Goal: Find specific page/section: Find specific page/section

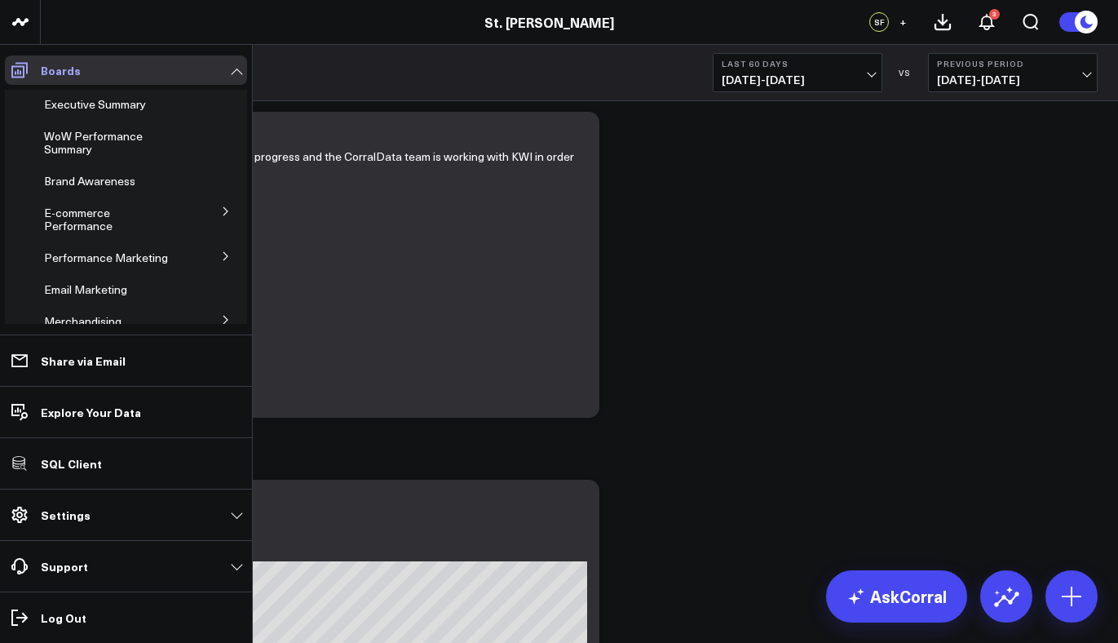
scroll to position [154, 0]
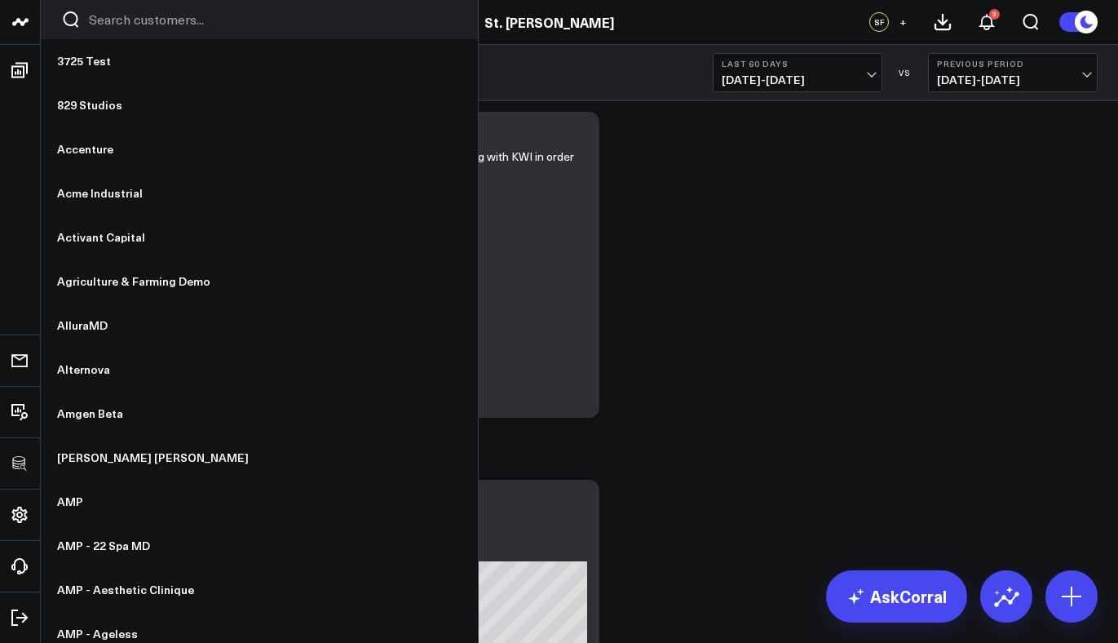
click at [142, 33] on div at bounding box center [259, 19] width 437 height 39
click at [141, 29] on div at bounding box center [259, 19] width 437 height 39
click at [139, 21] on input "Search customers input" at bounding box center [273, 20] width 369 height 18
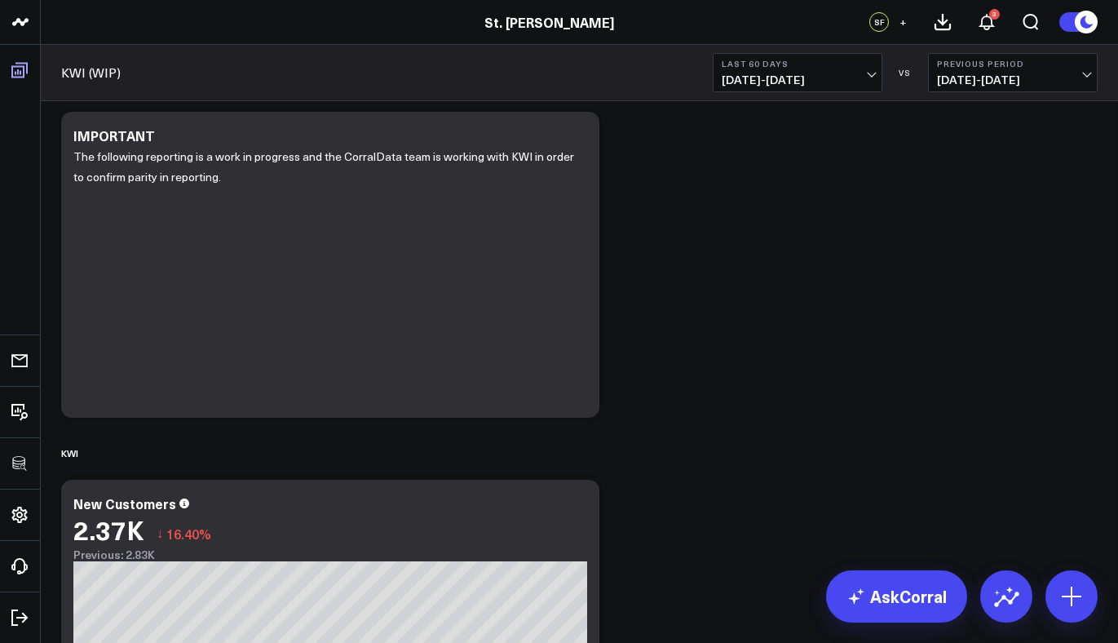
scroll to position [115, 0]
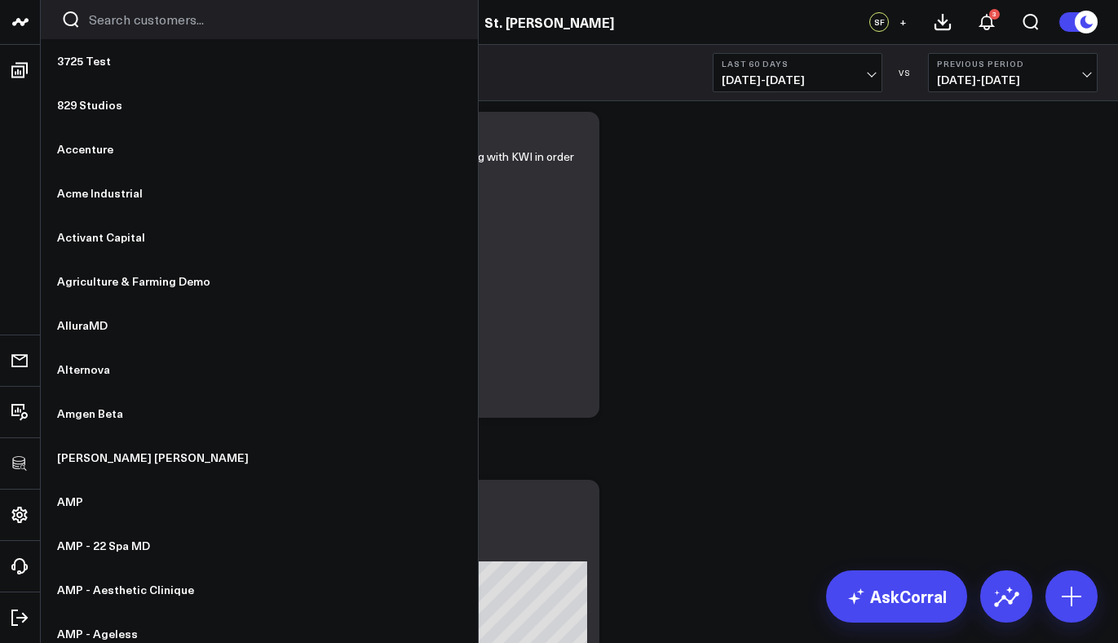
click at [185, 17] on input "Search customers input" at bounding box center [273, 20] width 369 height 18
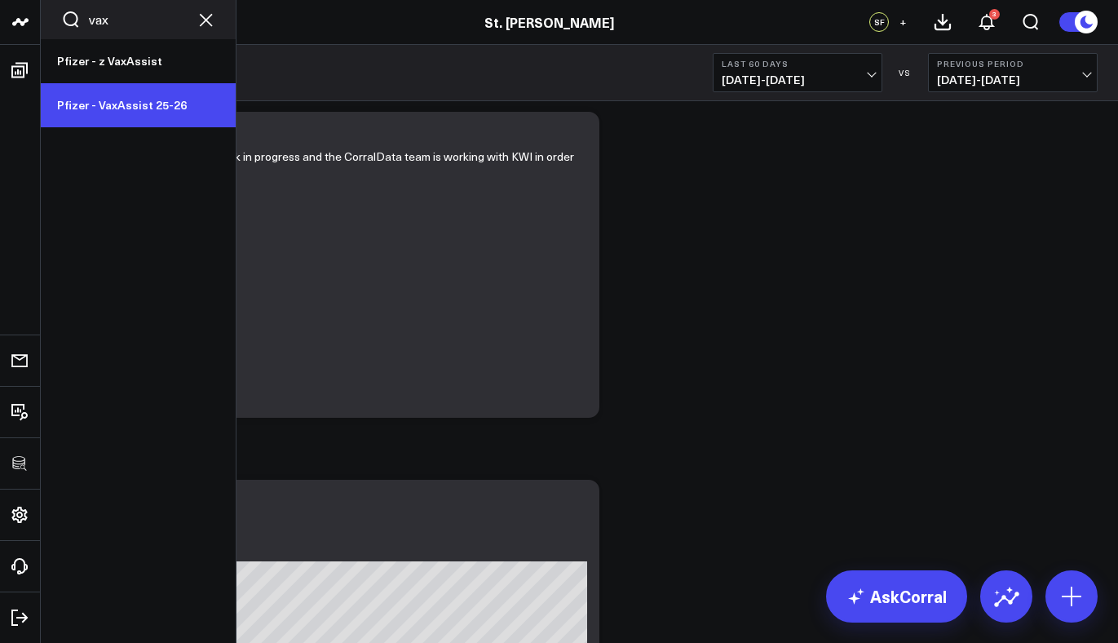
type input "vax"
click at [112, 108] on link "Pfizer - VaxAssist 25-26" at bounding box center [138, 105] width 195 height 44
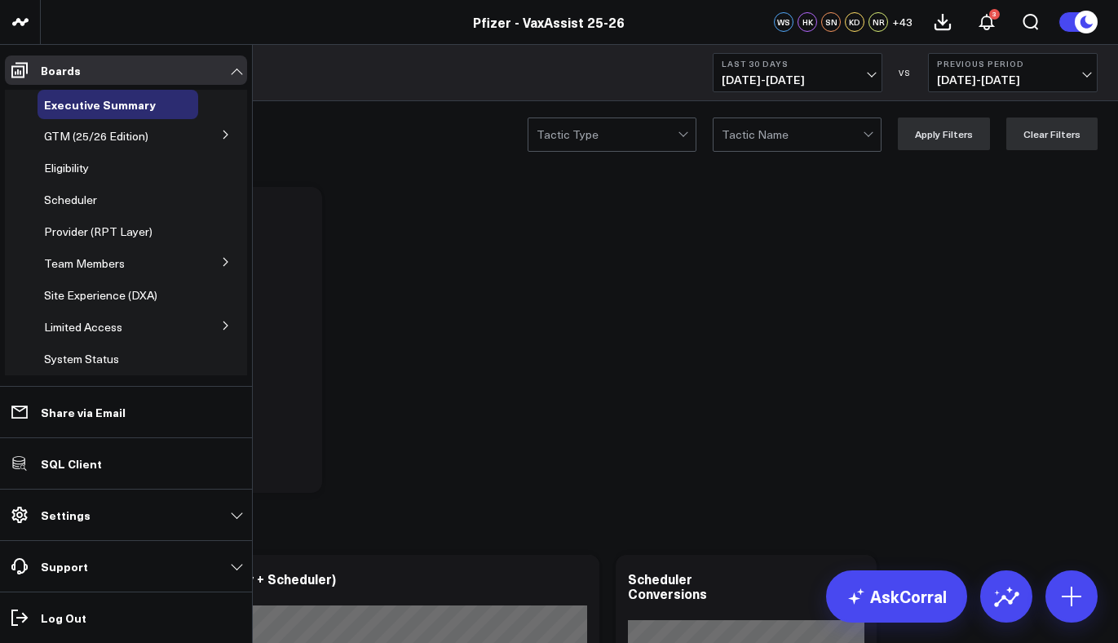
click at [221, 321] on icon at bounding box center [226, 325] width 10 height 10
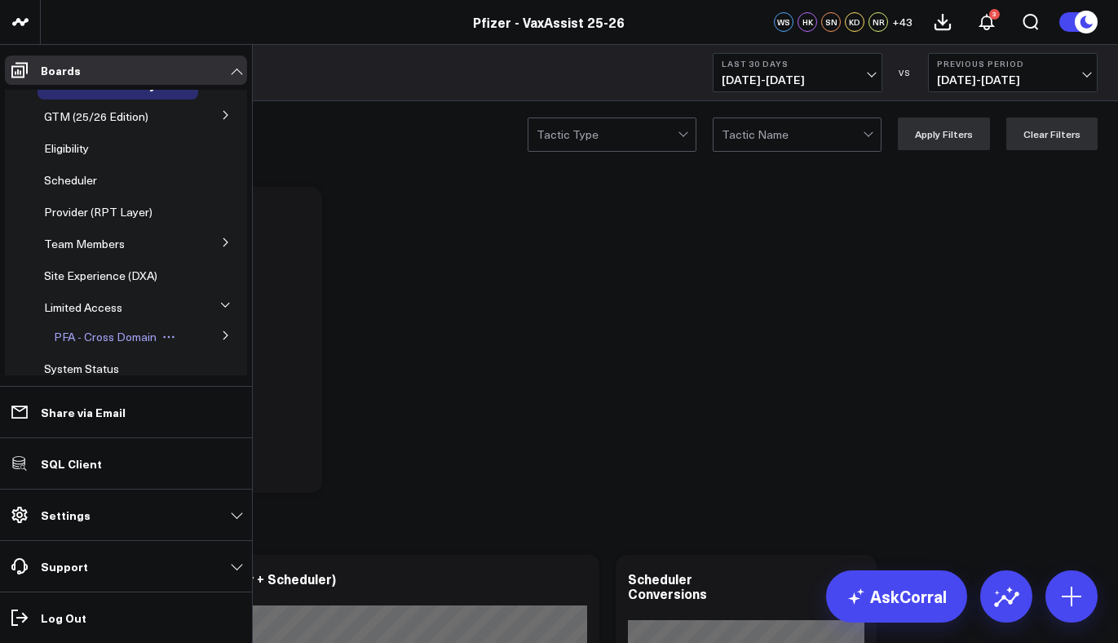
scroll to position [41, 0]
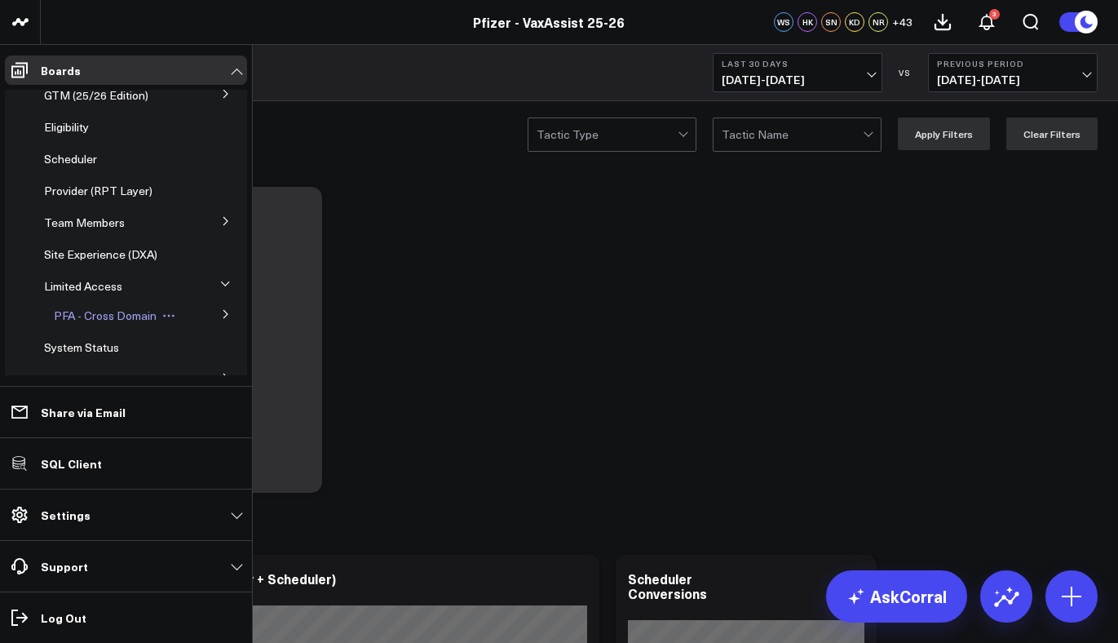
click at [106, 311] on span "PFA - Cross Domain" at bounding box center [105, 314] width 103 height 15
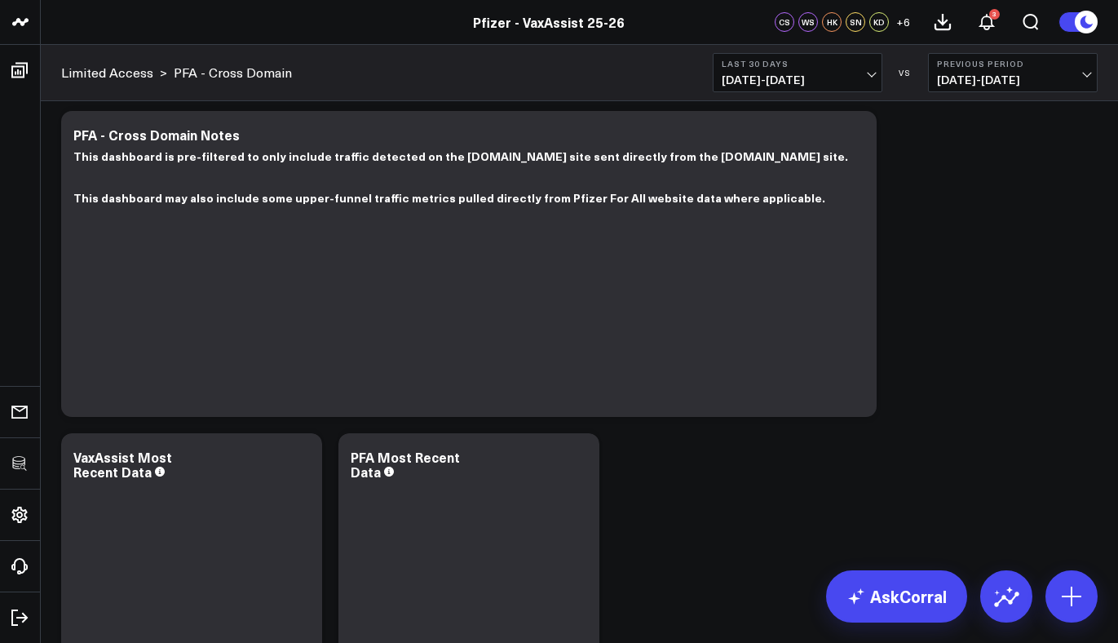
scroll to position [230, 0]
